Goal: Task Accomplishment & Management: Manage account settings

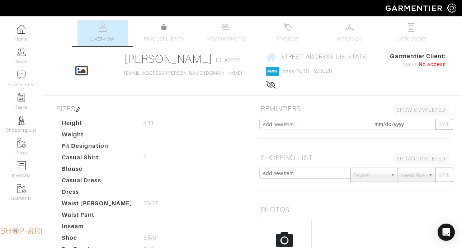
scroll to position [184, 0]
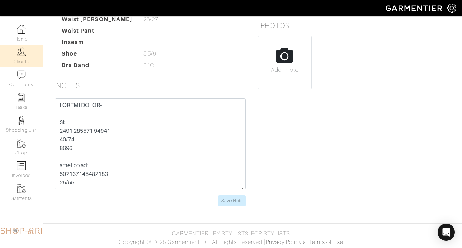
click at [22, 54] on img at bounding box center [21, 51] width 9 height 9
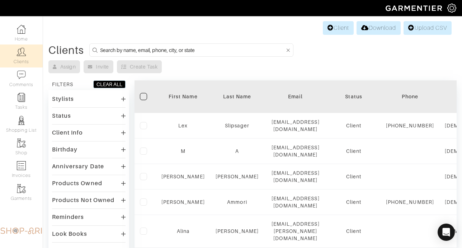
click at [234, 55] on form at bounding box center [191, 49] width 204 height 13
click at [237, 69] on div "Assign Invite Create Task" at bounding box center [252, 66] width 408 height 13
click at [239, 48] on input at bounding box center [192, 50] width 185 height 9
type input "[PERSON_NAME]"
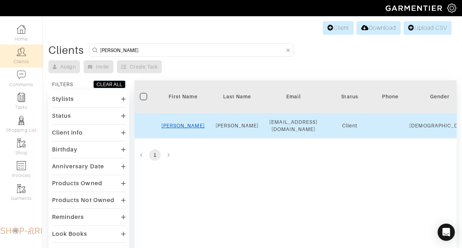
click at [188, 125] on link "[PERSON_NAME]" at bounding box center [183, 126] width 43 height 6
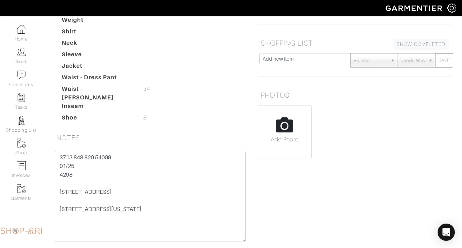
scroll to position [116, 0]
click at [293, 198] on div "REMINDERS SHOW COMPLETED SHOW INCOMPLETE 2025-09-13 SAVE SHOPPING LIST SHOW COM…" at bounding box center [355, 128] width 205 height 280
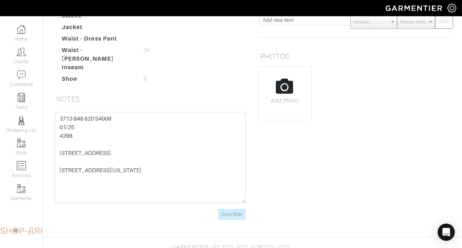
scroll to position [164, 0]
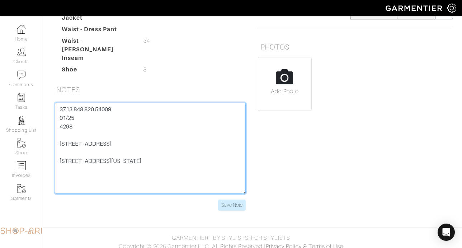
drag, startPoint x: 122, startPoint y: 102, endPoint x: -24, endPoint y: 104, distance: 145.4
click at [0, 104] on html "SHOP ARI Ari Rosmarin Home Clients Invoices Comments Reminders Stylists Shop Mo…" at bounding box center [231, 45] width 462 height 418
click at [94, 121] on textarea "3713 848 820 54009 01/25 4298 300 east 71st street apt 14P 5485 Ascot Bend Boca…" at bounding box center [150, 148] width 191 height 91
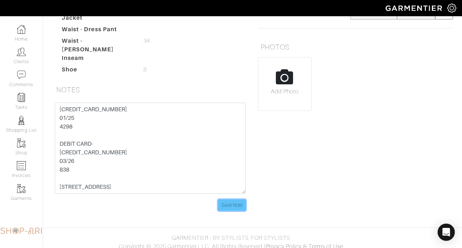
click at [225, 200] on input "Save Note" at bounding box center [232, 205] width 28 height 11
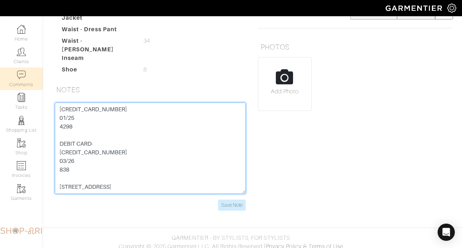
drag, startPoint x: 74, startPoint y: 120, endPoint x: 15, endPoint y: 79, distance: 71.5
click at [15, 79] on div "Company Settings Manage Subscription My Profile Stylists Sign Out Home Clients …" at bounding box center [231, 28] width 462 height 384
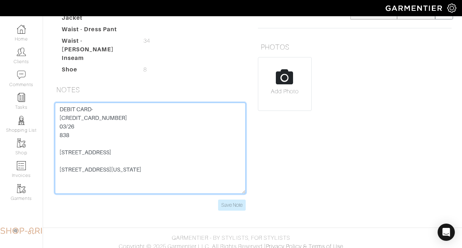
click at [62, 111] on textarea "3713 848 820 54009 01/25 4298 300 east 71st street apt 14P 5485 Ascot Bend Boca…" at bounding box center [150, 148] width 191 height 91
click at [57, 113] on textarea "3713 848 820 54009 01/25 4298 300 east 71st street apt 14P 5485 Ascot Bend Boca…" at bounding box center [150, 148] width 191 height 91
type textarea "DEBIT CARD- 4077283000220550 03/26 838 300 east 71st street apt 14P 5485 Ascot …"
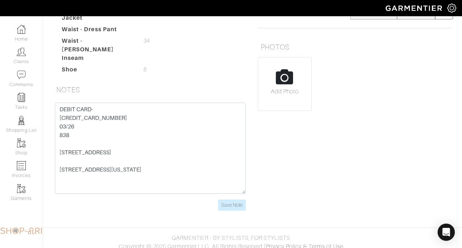
click at [234, 210] on div "3713 848 820 54009 01/25 4298 300 east 71st street apt 14P 5485 Ascot Bend Boca…" at bounding box center [150, 161] width 205 height 117
click at [233, 203] on input "Save Note" at bounding box center [232, 205] width 28 height 11
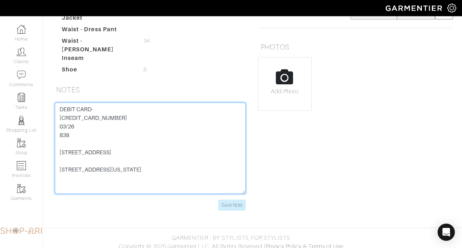
click at [166, 158] on textarea "3713 848 820 54009 01/25 4298 300 east 71st street apt 14P 5485 Ascot Bend Boca…" at bounding box center [150, 148] width 191 height 91
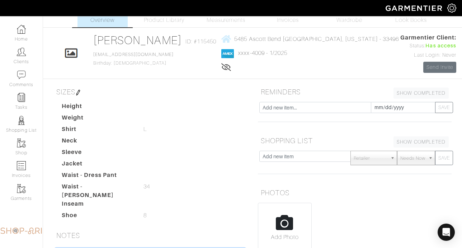
scroll to position [19, 0]
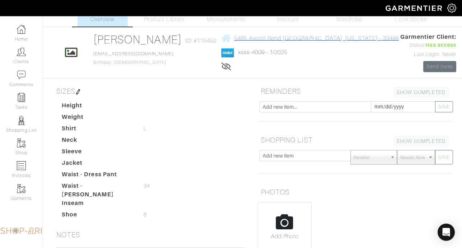
click at [264, 41] on span "5485 Ascott Bend Boca raton, Florida - 33496" at bounding box center [316, 38] width 165 height 6
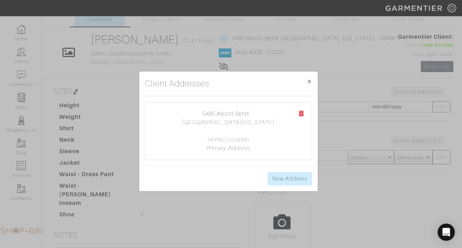
click at [64, 169] on div "Client Addresses × Close 5485 Ascott Bend Boca raton, Florida 33496 Home Locati…" at bounding box center [231, 124] width 462 height 248
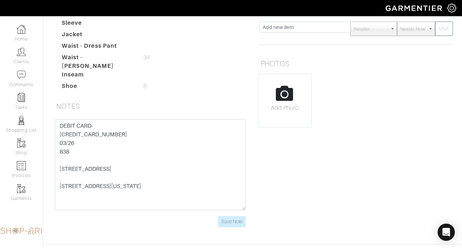
scroll to position [17, 0]
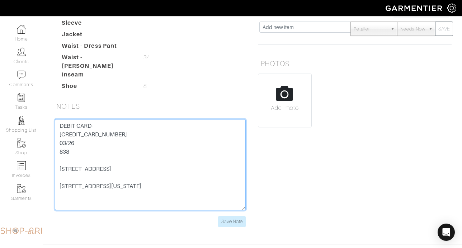
drag, startPoint x: 116, startPoint y: 146, endPoint x: 41, endPoint y: 146, distance: 75.0
click at [41, 146] on div "Company Settings Manage Subscription My Profile Stylists Sign Out Home Clients …" at bounding box center [231, 44] width 462 height 384
click at [81, 129] on textarea "3713 848 820 54009 01/25 4298 300 east 71st street apt 14P 5485 Ascot Bend Boca…" at bounding box center [150, 164] width 191 height 91
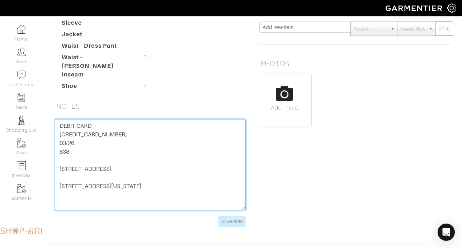
click at [64, 147] on textarea "3713 848 820 54009 01/25 4298 300 east 71st street apt 14P 5485 Ascot Bend Boca…" at bounding box center [150, 164] width 191 height 91
drag, startPoint x: 115, startPoint y: 163, endPoint x: 47, endPoint y: 164, distance: 68.6
click at [47, 164] on div "Scott Steinberg Overview Overview Measurements Product Library Invoices Wardrob…" at bounding box center [231, 54] width 462 height 364
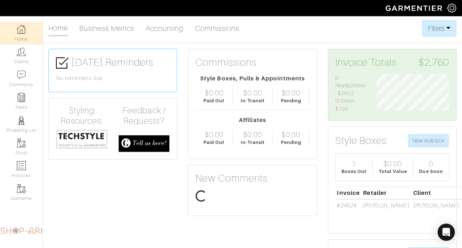
scroll to position [39, 83]
click at [20, 51] on img at bounding box center [21, 51] width 9 height 9
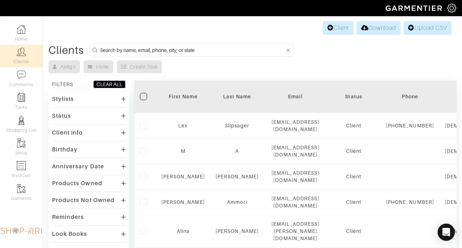
click at [133, 47] on input at bounding box center [192, 50] width 185 height 9
type input "chelsie"
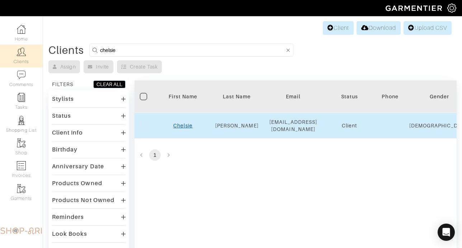
click at [184, 123] on link "Chelsie" at bounding box center [182, 126] width 19 height 6
